Goal: Check status: Check status

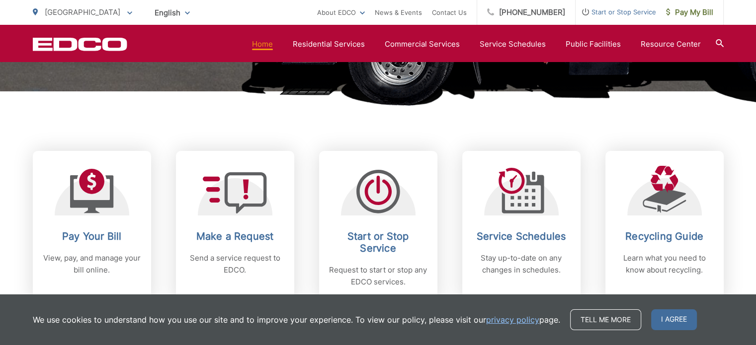
scroll to position [342, 0]
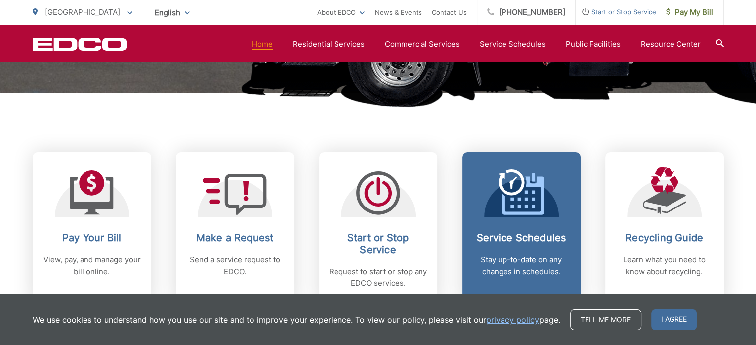
click at [509, 190] on icon at bounding box center [521, 192] width 46 height 46
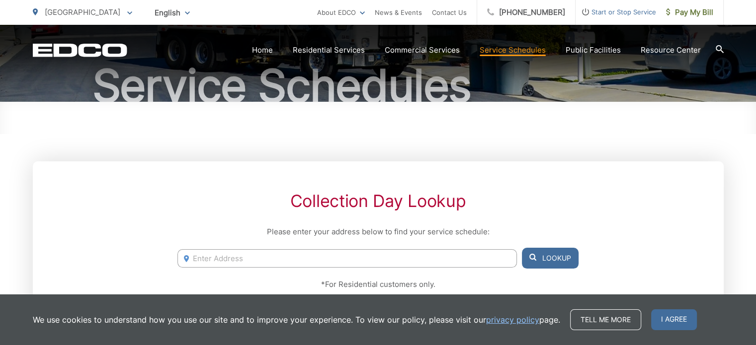
scroll to position [99, 0]
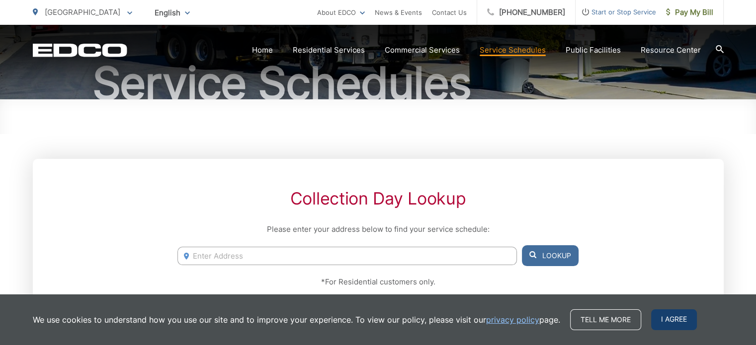
click at [667, 321] on span "I agree" at bounding box center [674, 320] width 46 height 21
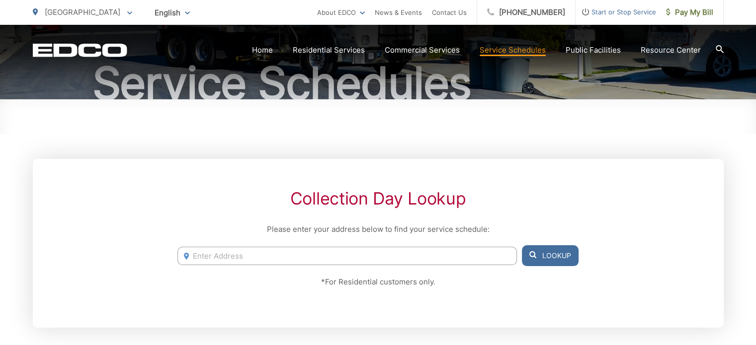
click at [308, 252] on input "Enter Address" at bounding box center [346, 256] width 339 height 18
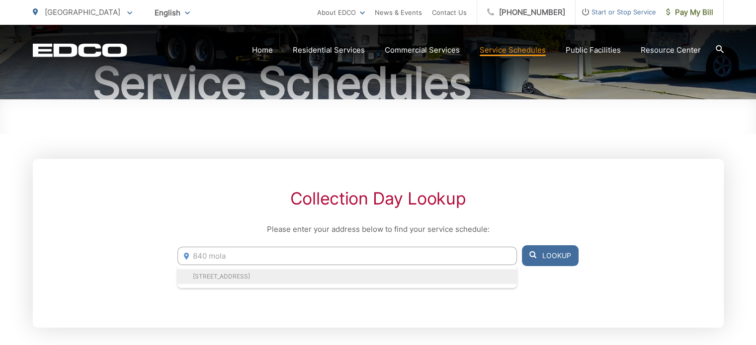
click at [295, 272] on li "[STREET_ADDRESS]" at bounding box center [346, 276] width 339 height 15
type input "[STREET_ADDRESS]"
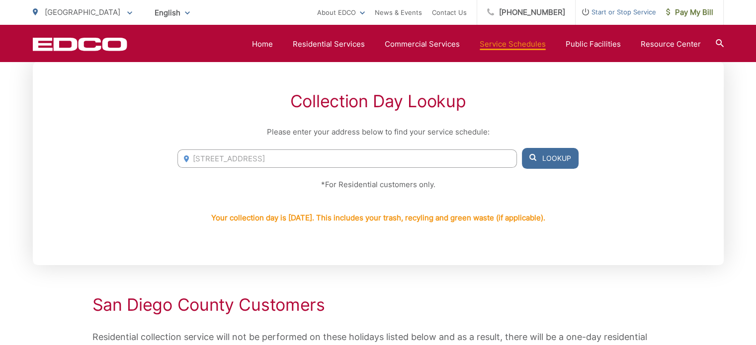
scroll to position [199, 0]
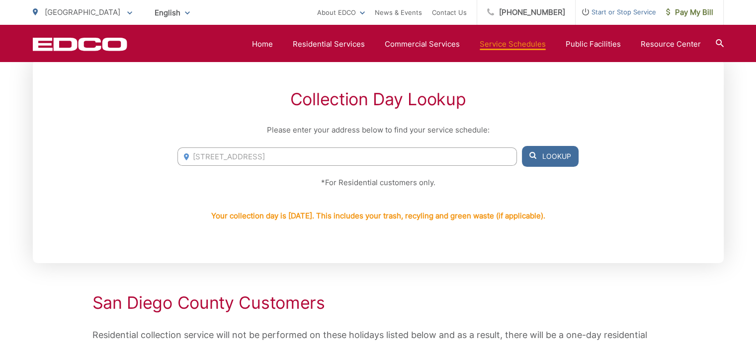
click at [566, 158] on button "Lookup" at bounding box center [550, 156] width 57 height 21
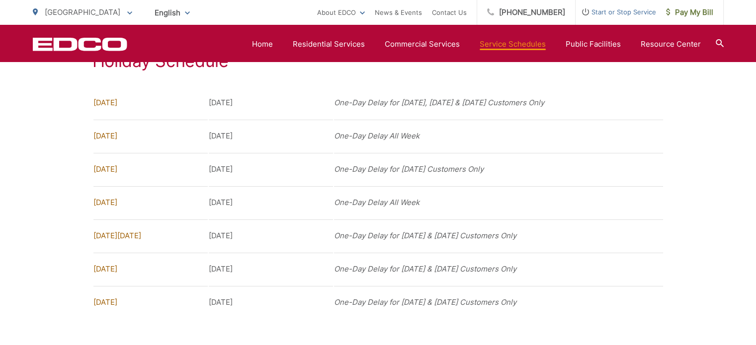
scroll to position [845, 0]
